Goal: Use online tool/utility: Utilize a website feature to perform a specific function

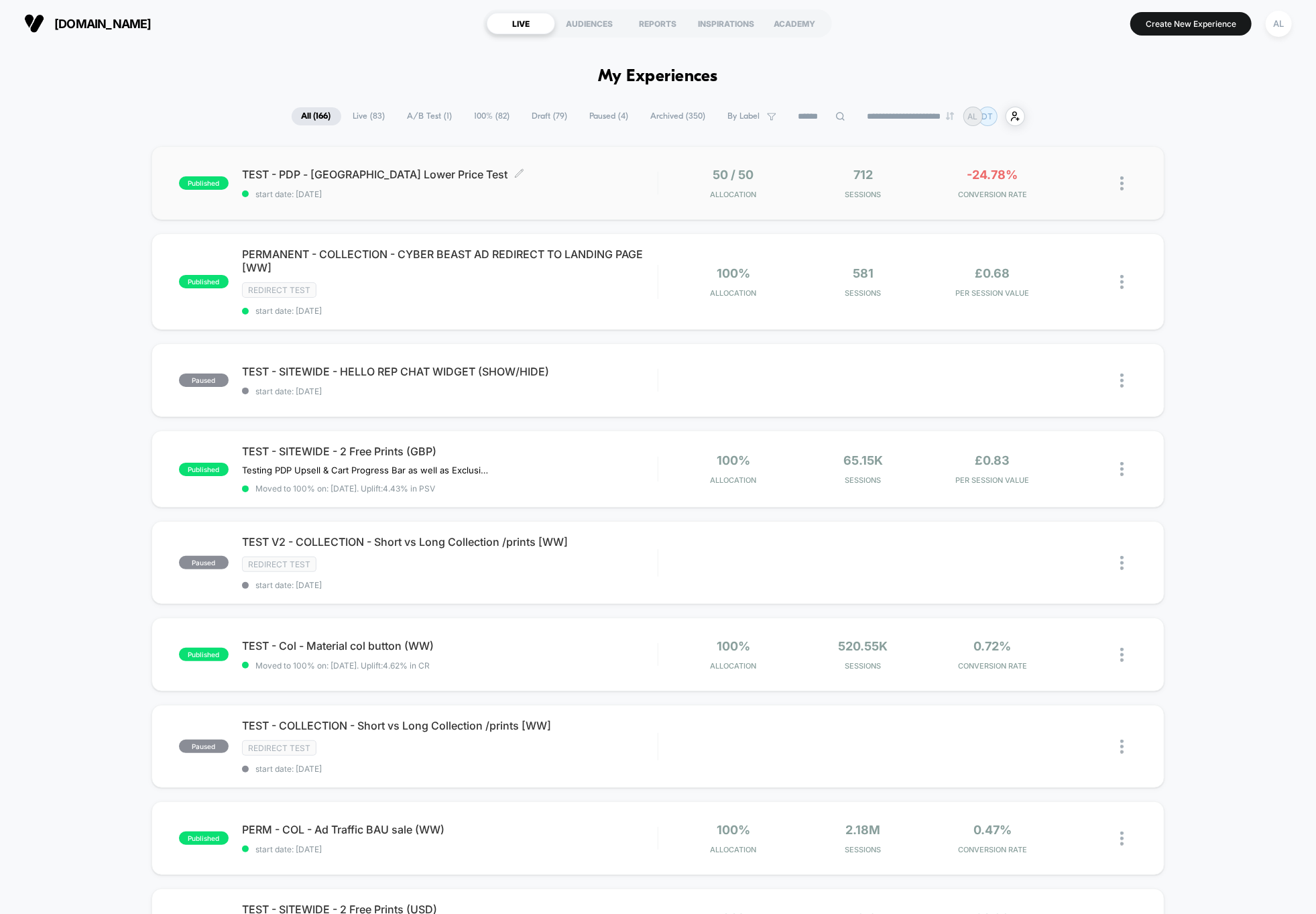
click at [568, 197] on span "start date: [DATE]" at bounding box center [449, 194] width 415 height 10
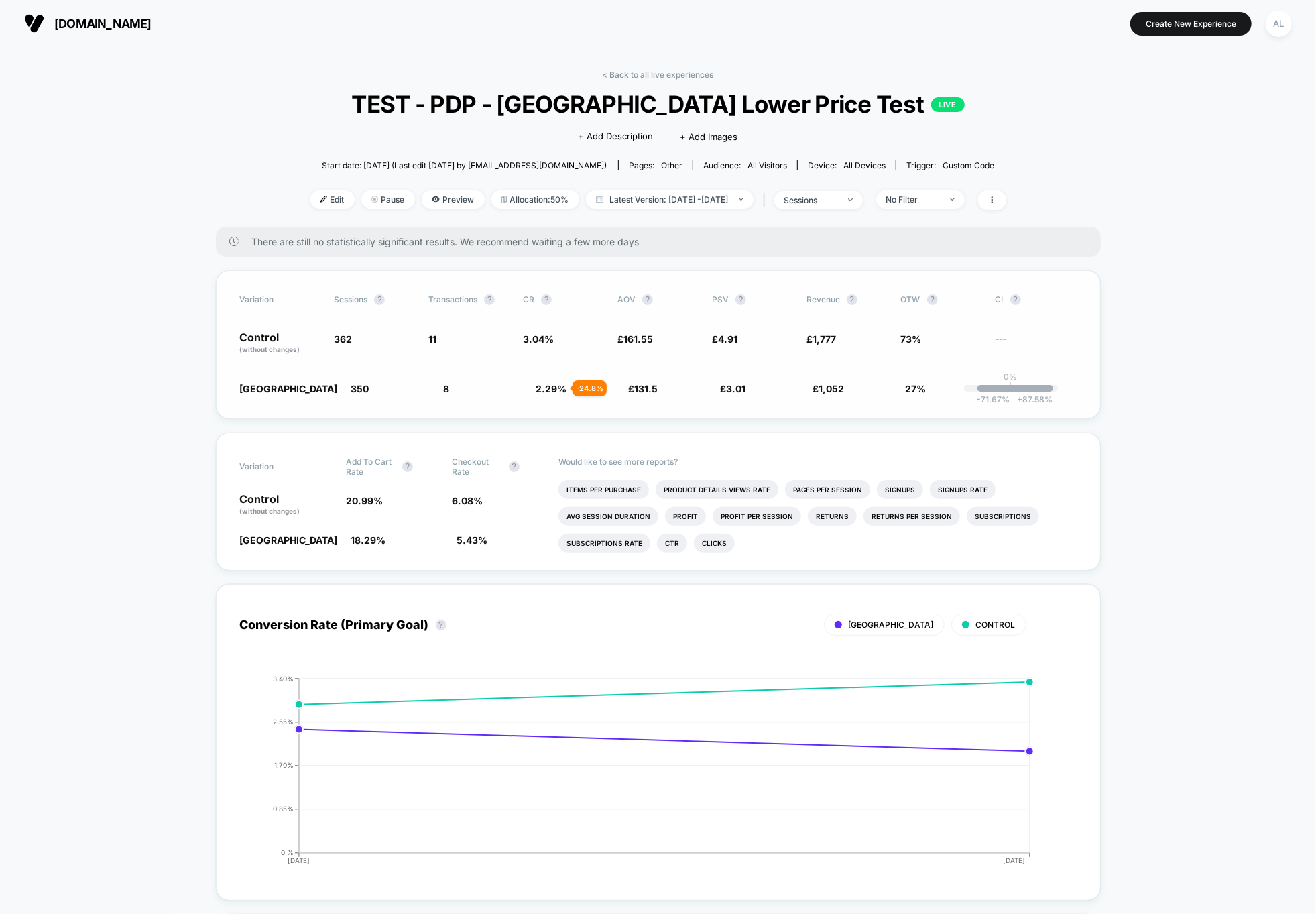
click at [554, 336] on span "3.04 %" at bounding box center [538, 338] width 31 height 11
click at [313, 202] on span "Edit" at bounding box center [332, 200] width 44 height 18
click at [327, 199] on div at bounding box center [328, 199] width 3 height 1
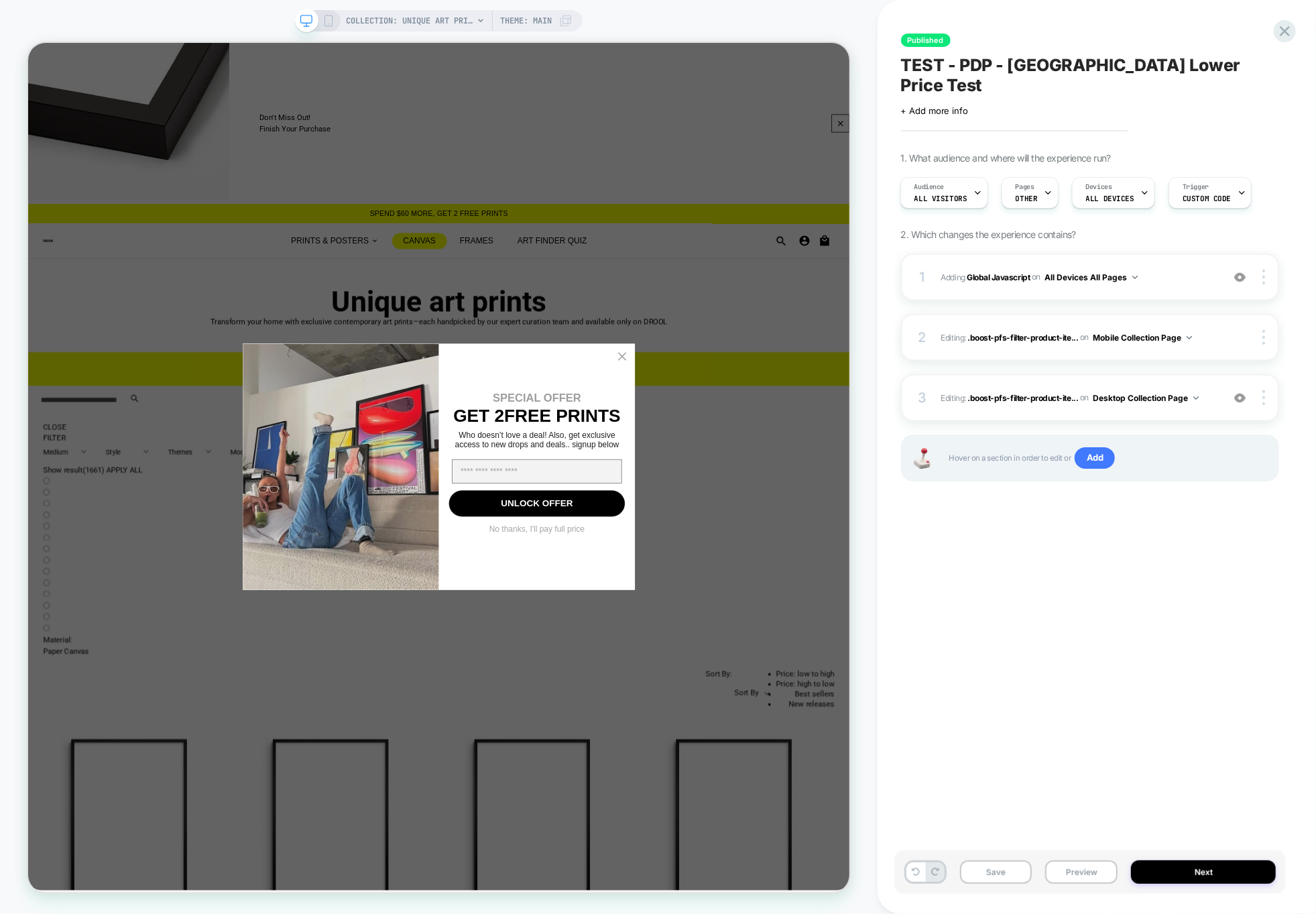
scroll to position [0, 1]
click at [1182, 182] on span "Trigger" at bounding box center [1195, 187] width 26 height 9
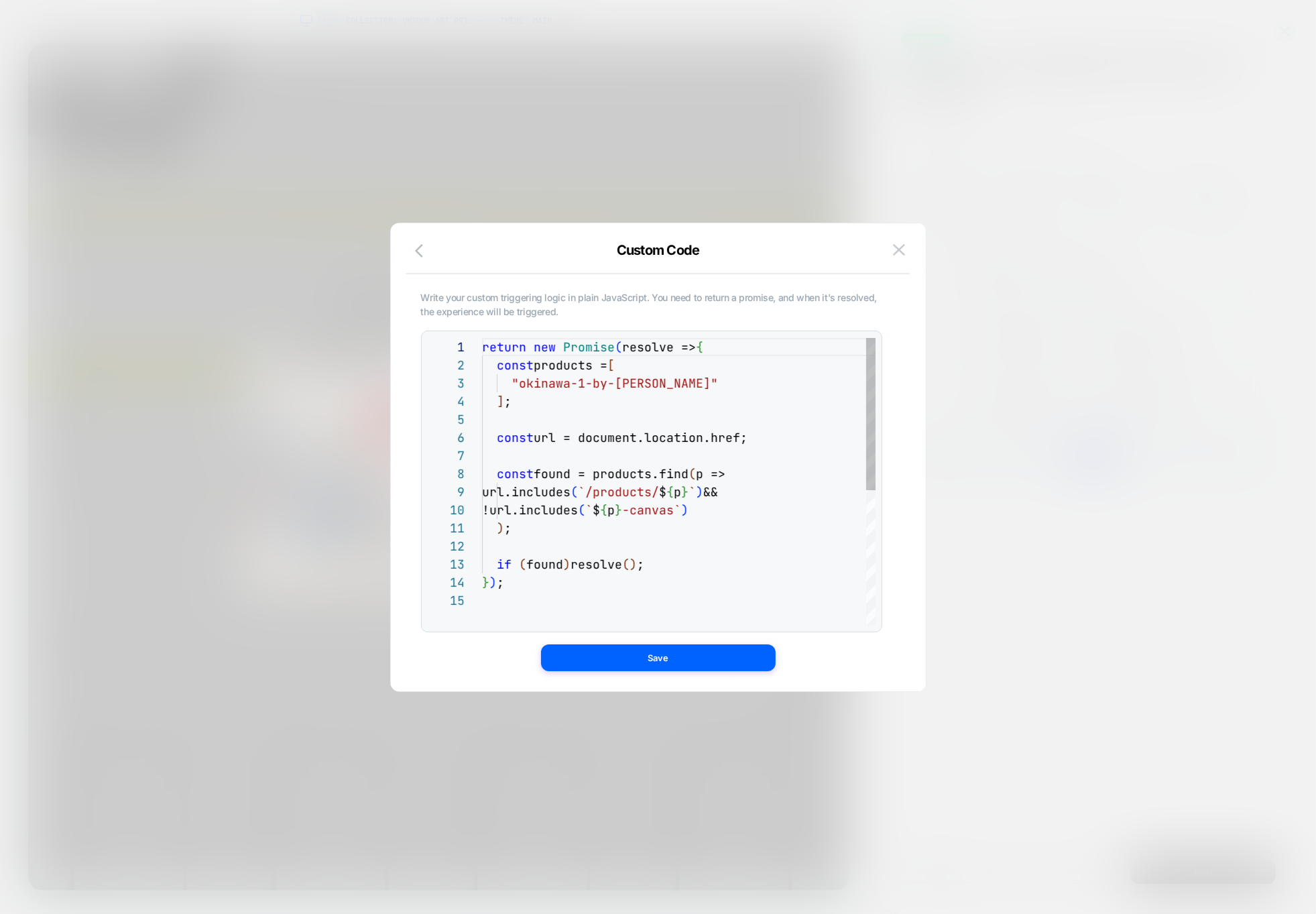
click at [563, 411] on div "return new Promise ( resolve => { const products = [ "okinawa-1-by-[PERSON_NAME…" at bounding box center [678, 608] width 393 height 540
type textarea "**********"
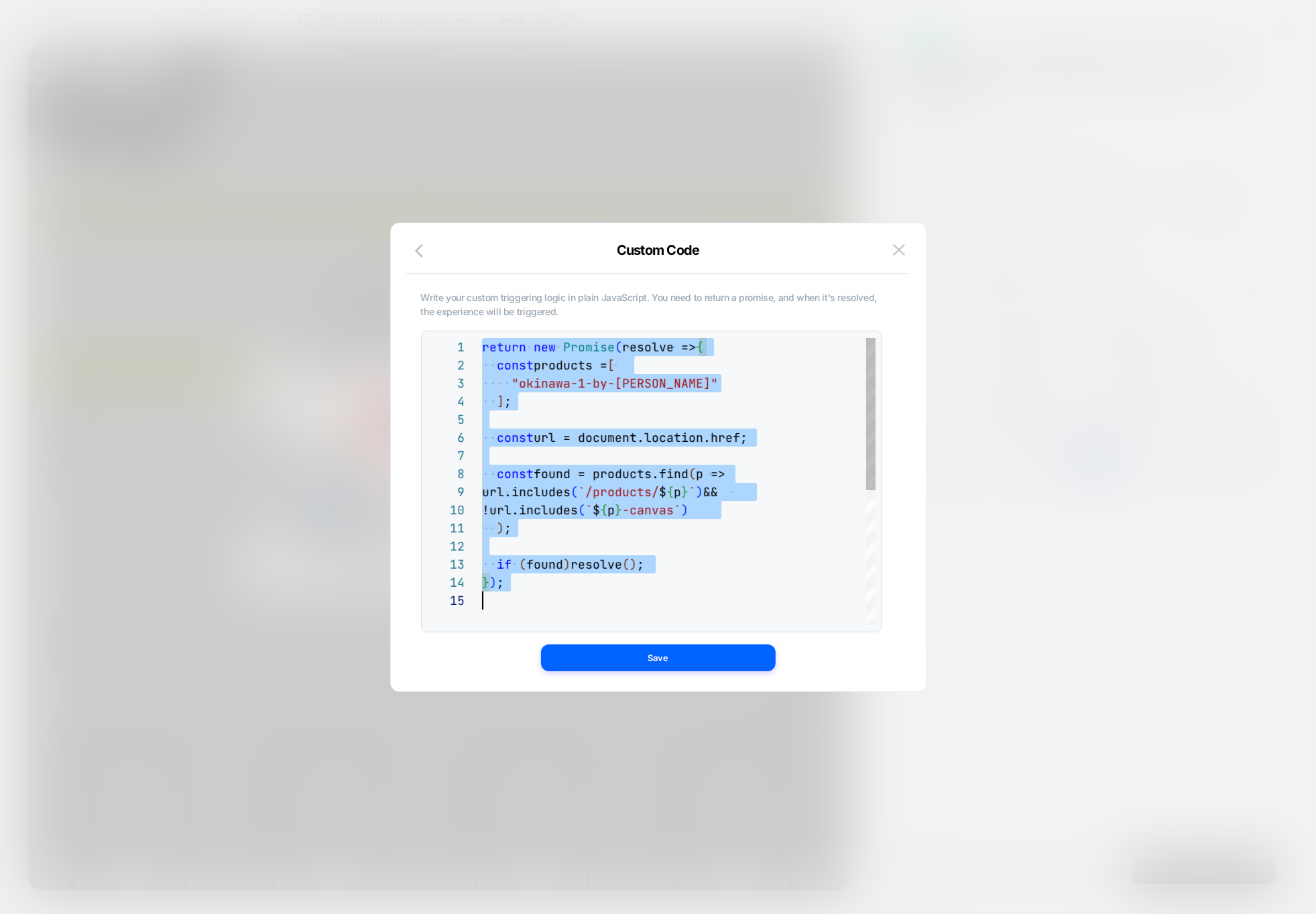
scroll to position [0, 0]
click at [891, 250] on button at bounding box center [899, 250] width 20 height 20
